Goal: Navigation & Orientation: Find specific page/section

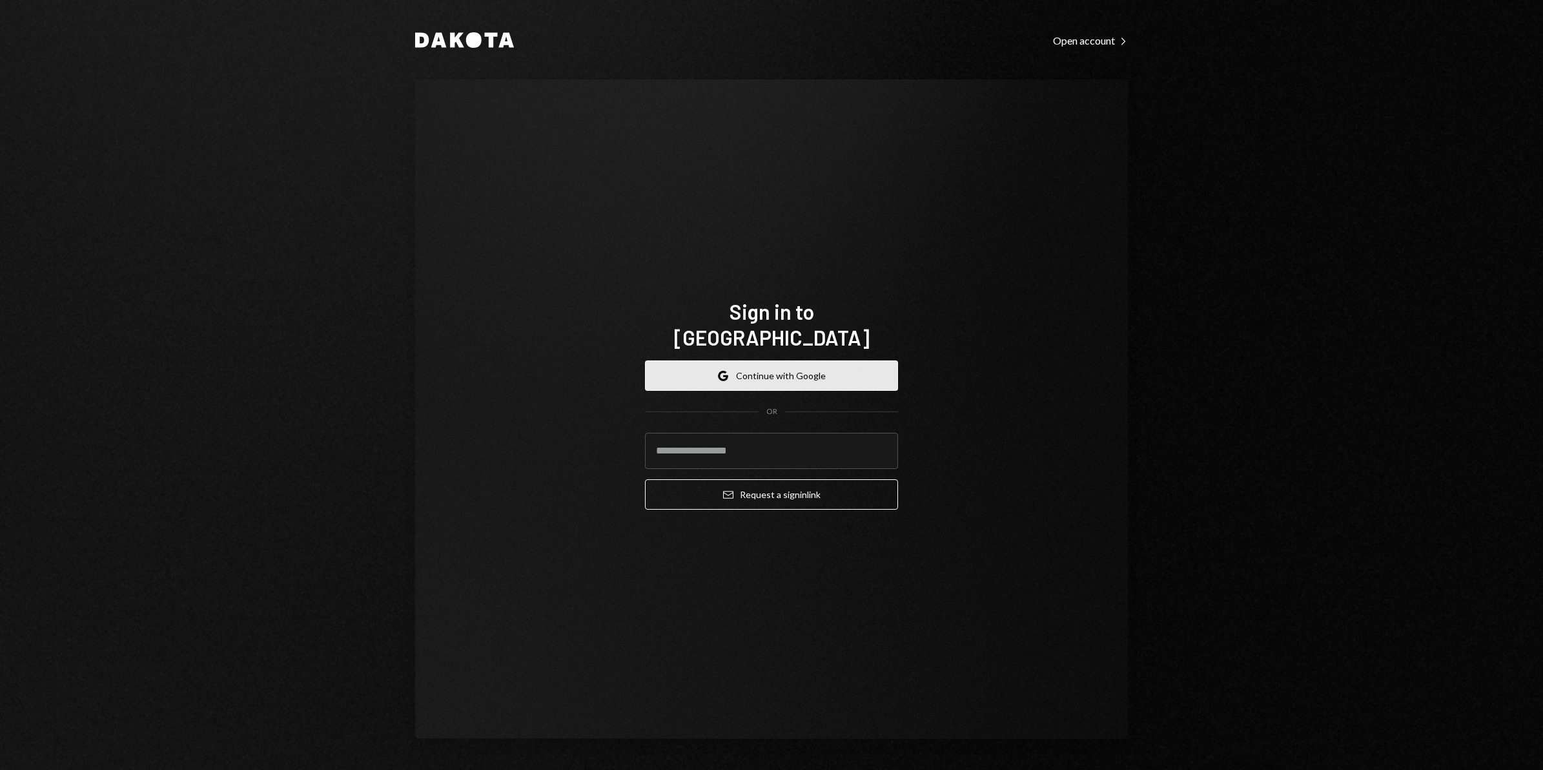
click at [782, 365] on button "Google Continue with Google" at bounding box center [771, 375] width 253 height 30
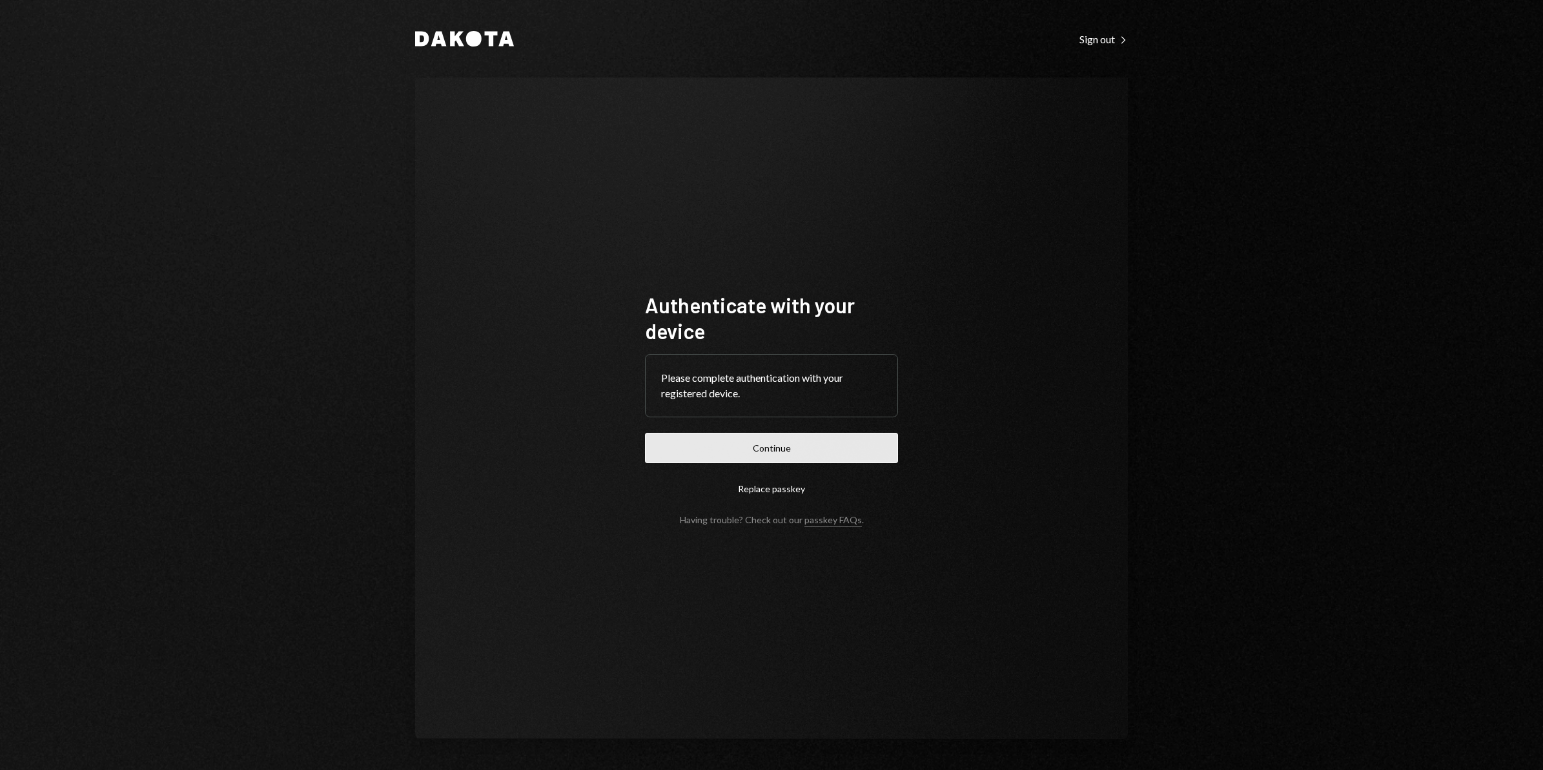
click at [749, 452] on button "Continue" at bounding box center [771, 448] width 253 height 30
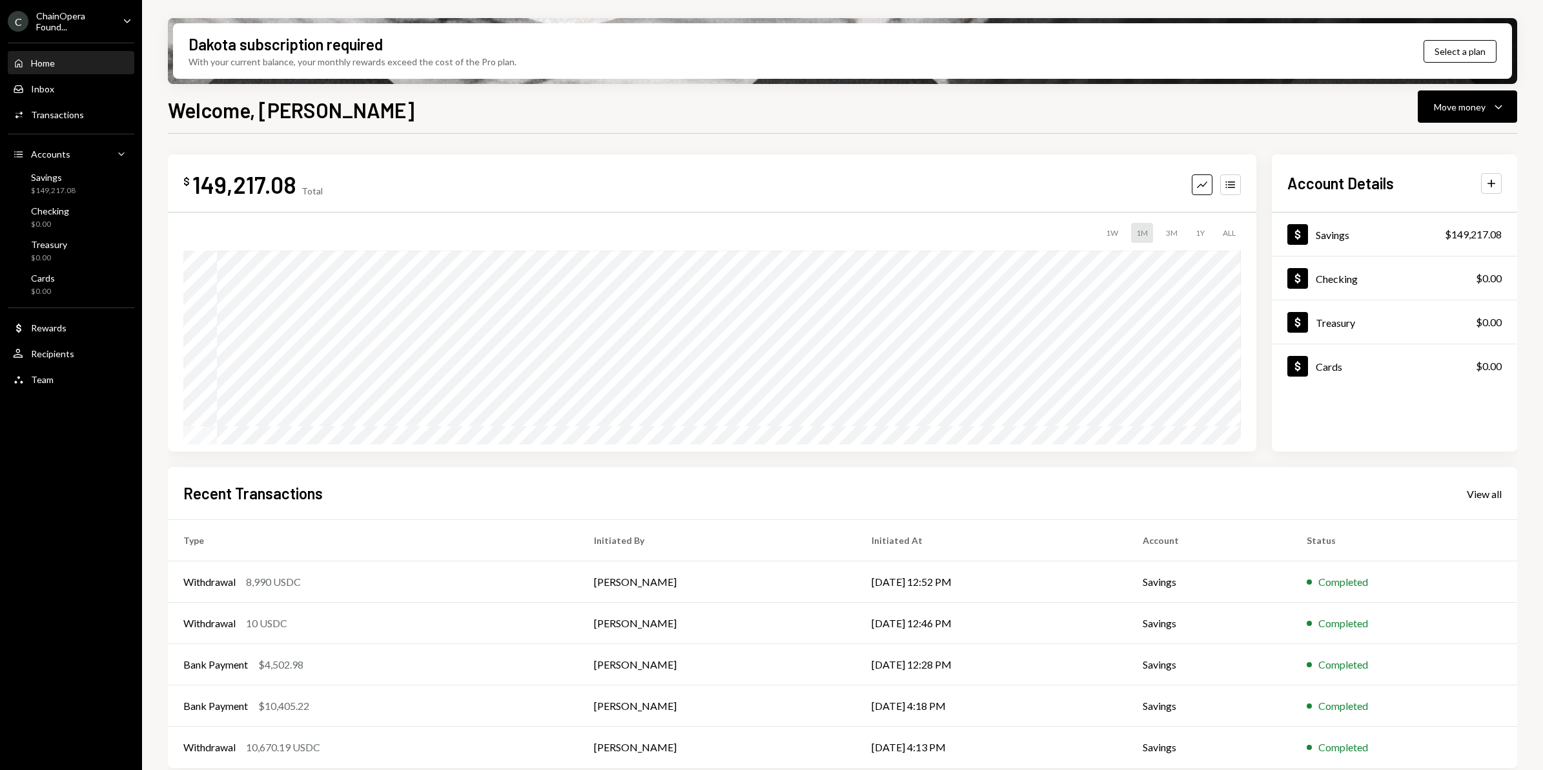
click at [107, 23] on div "ChainOpera Found..." at bounding box center [74, 21] width 76 height 22
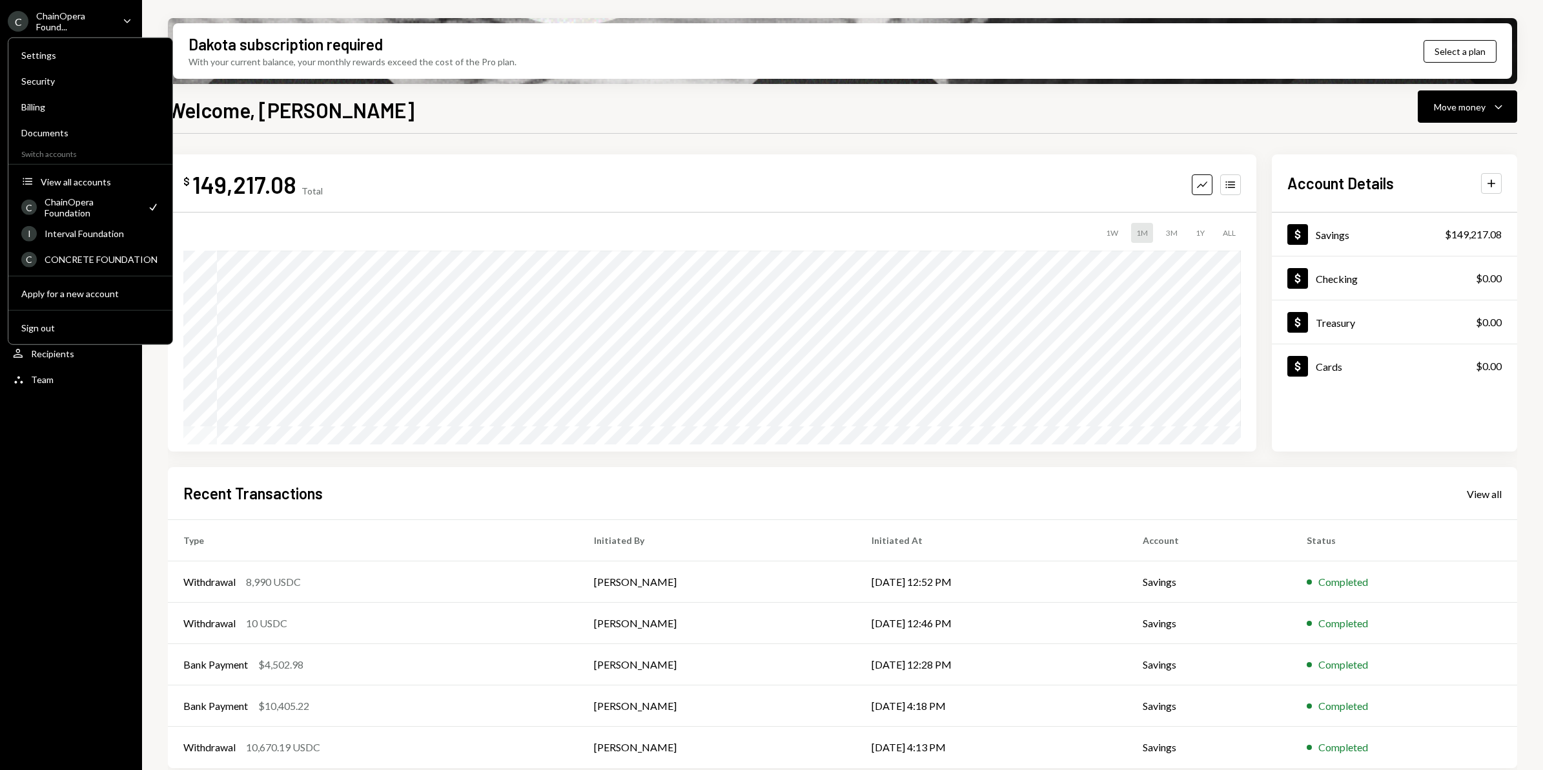
click at [599, 113] on div "Welcome, [PERSON_NAME] Move money Caret Down" at bounding box center [843, 108] width 1350 height 28
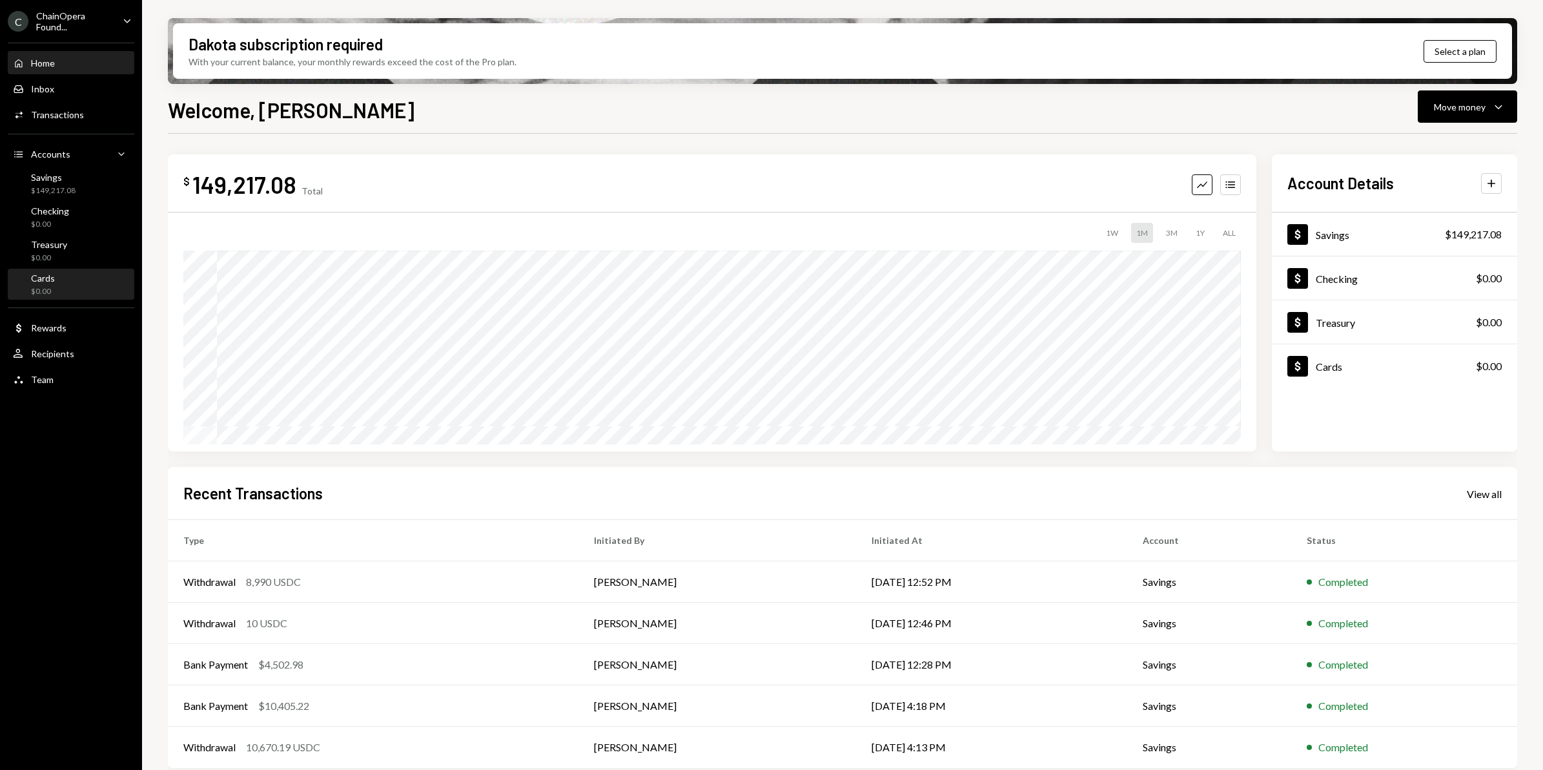
click at [74, 276] on div "Cards $0.00" at bounding box center [71, 285] width 116 height 25
